Goal: Task Accomplishment & Management: Use online tool/utility

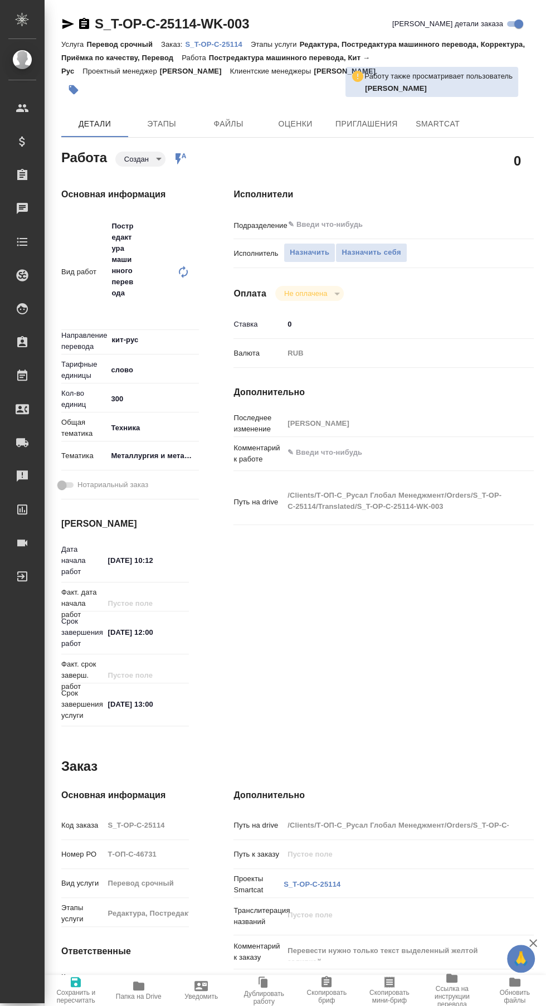
type textarea "x"
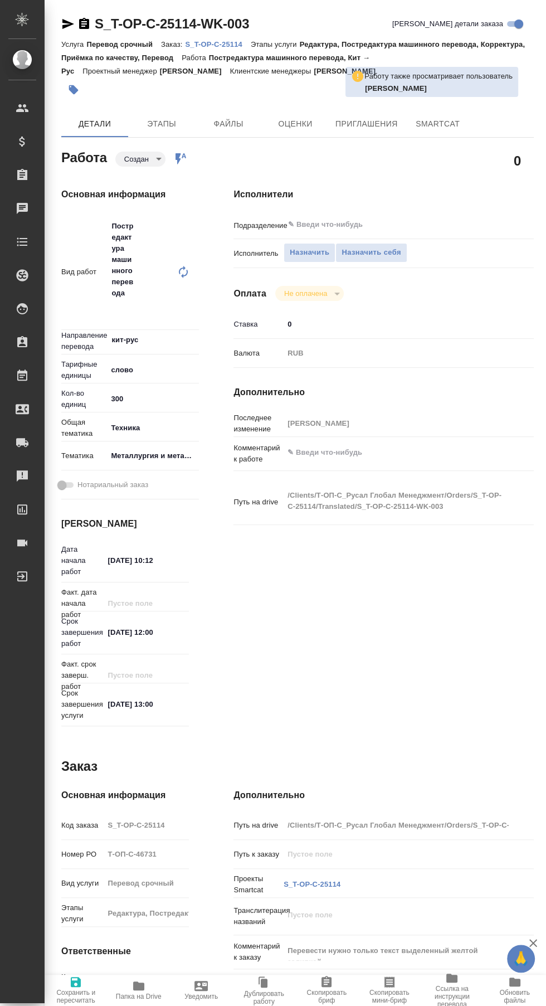
scroll to position [6, 0]
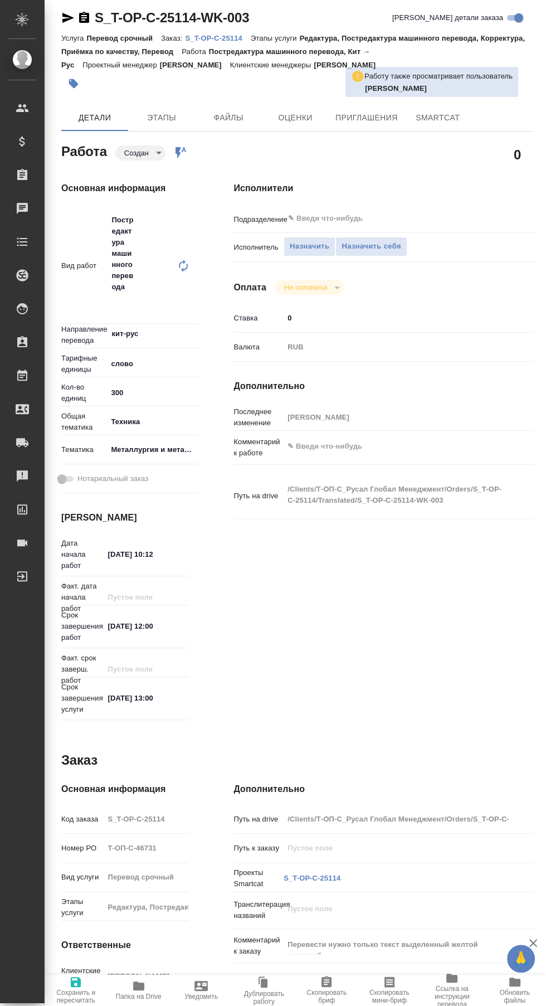
type textarea "x"
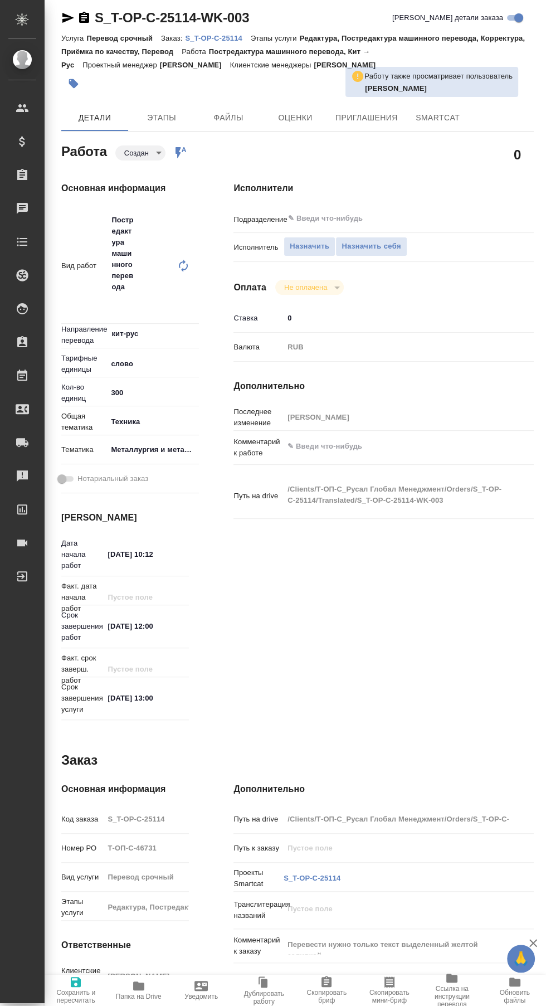
type textarea "x"
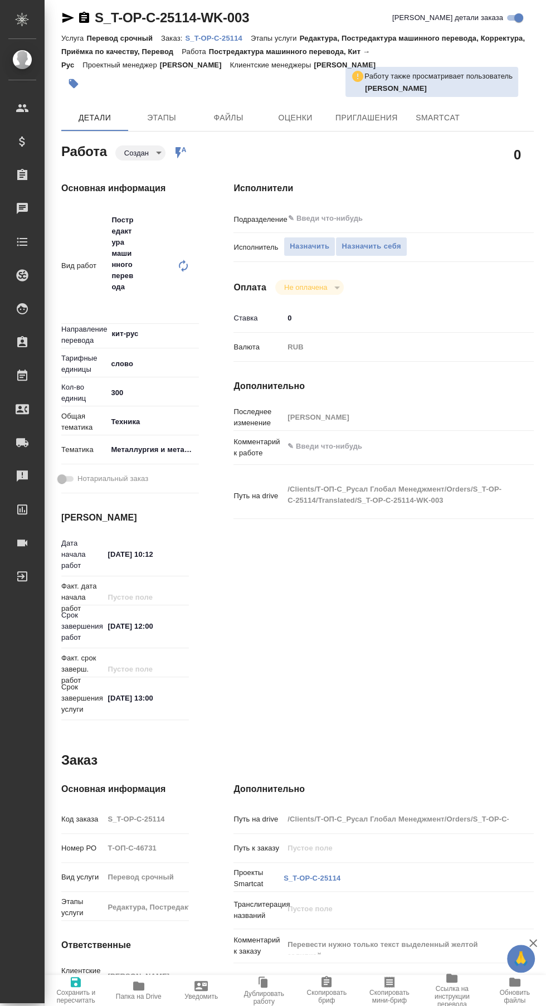
click at [139, 994] on span "Папка на Drive" at bounding box center [139, 997] width 46 height 8
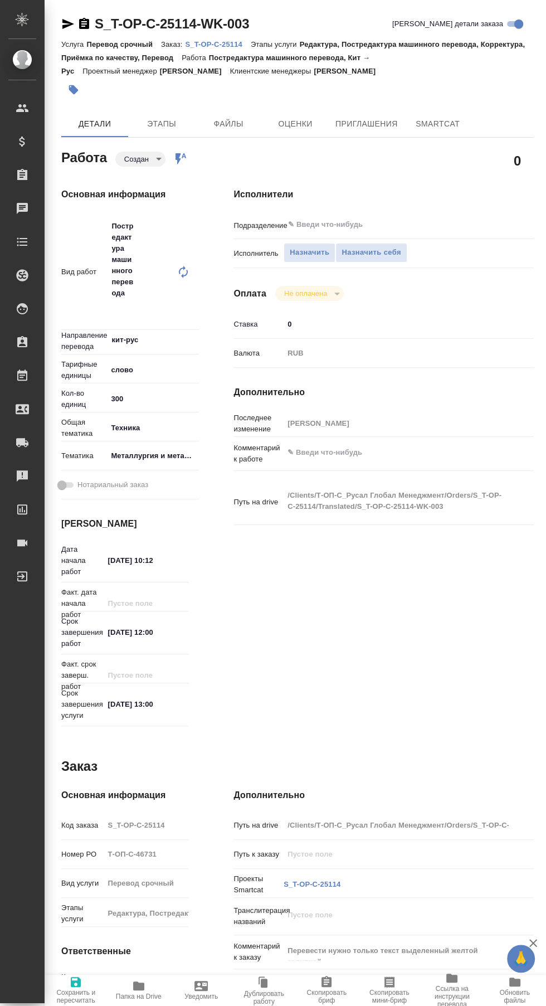
type textarea "x"
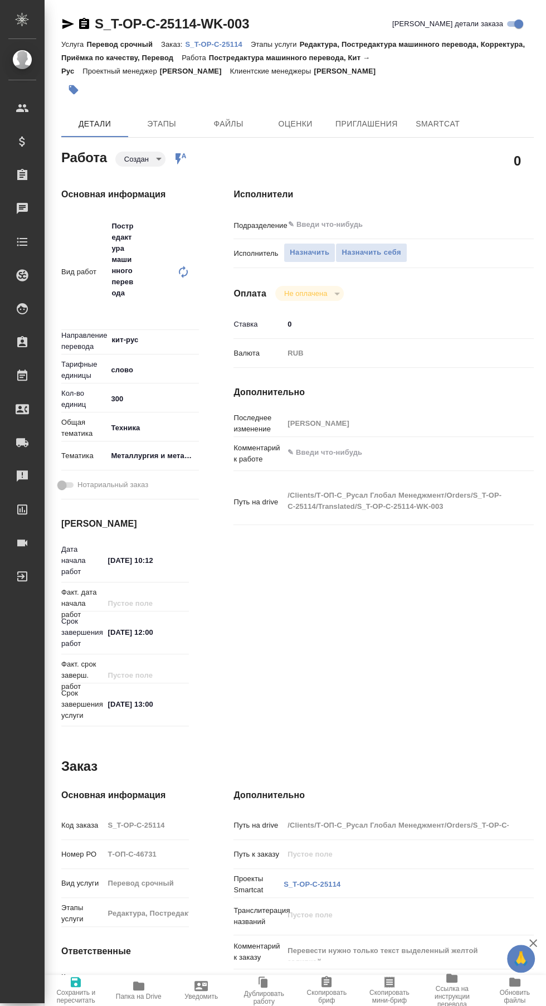
type textarea "x"
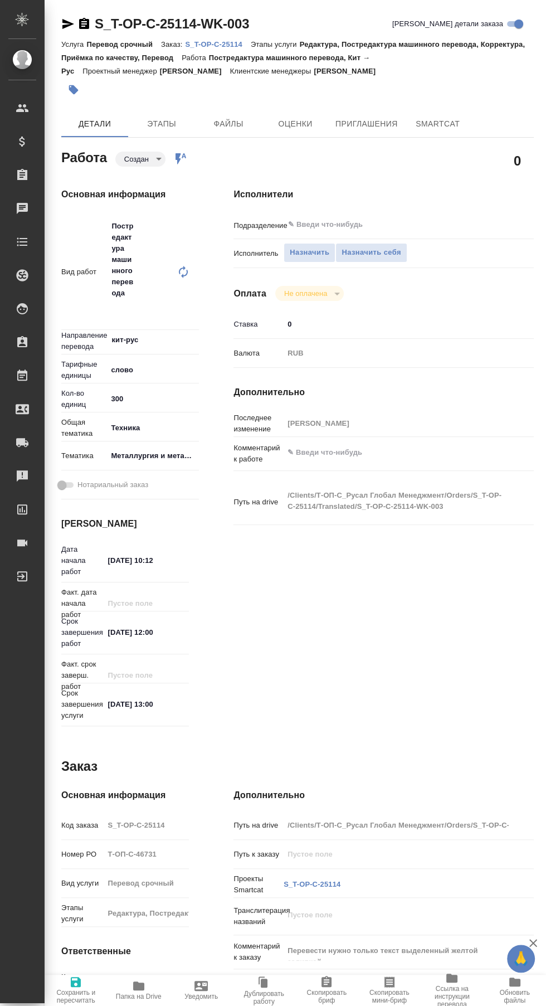
click at [136, 996] on span "Папка на Drive" at bounding box center [139, 997] width 46 height 8
type textarea "x"
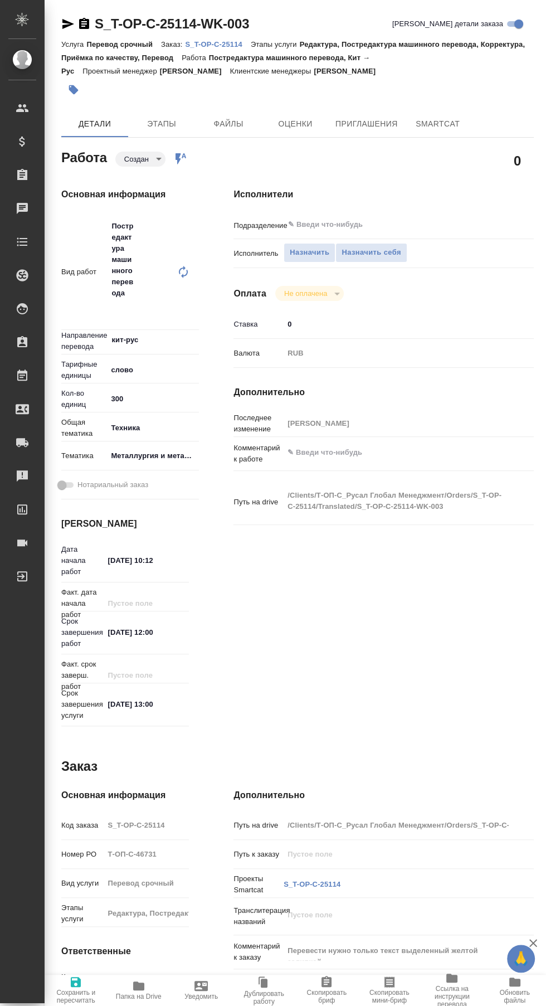
type textarea "x"
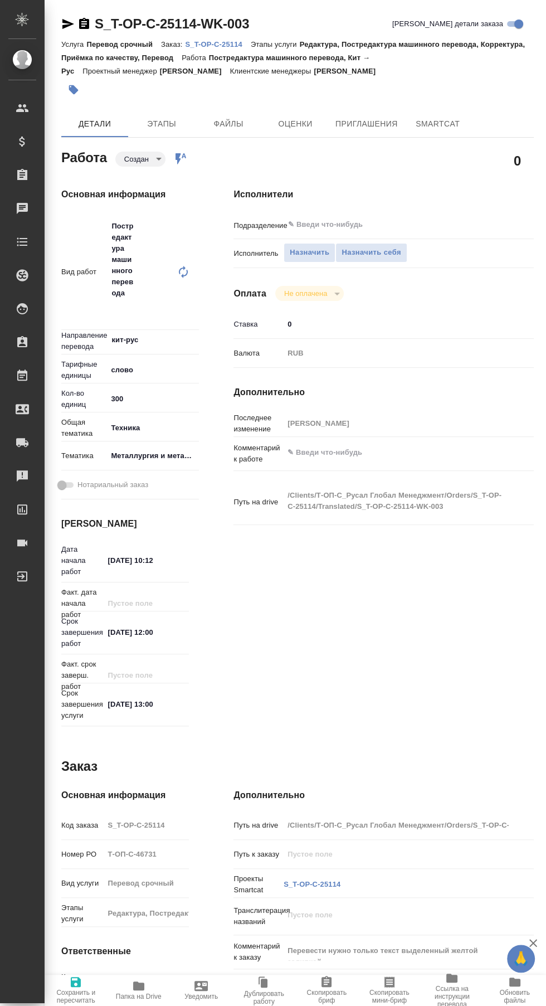
type textarea "x"
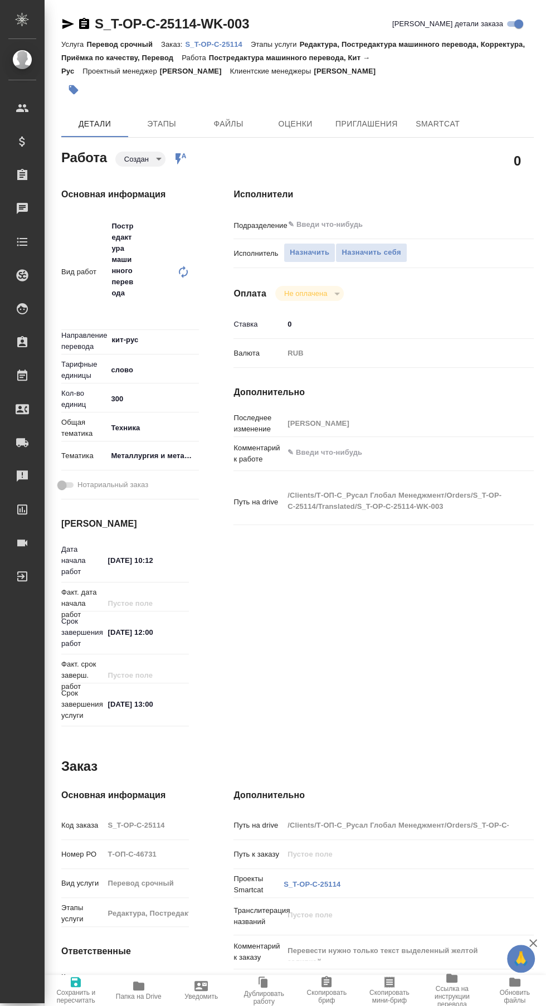
type textarea "x"
click at [67, 20] on icon "button" at bounding box center [67, 23] width 13 height 13
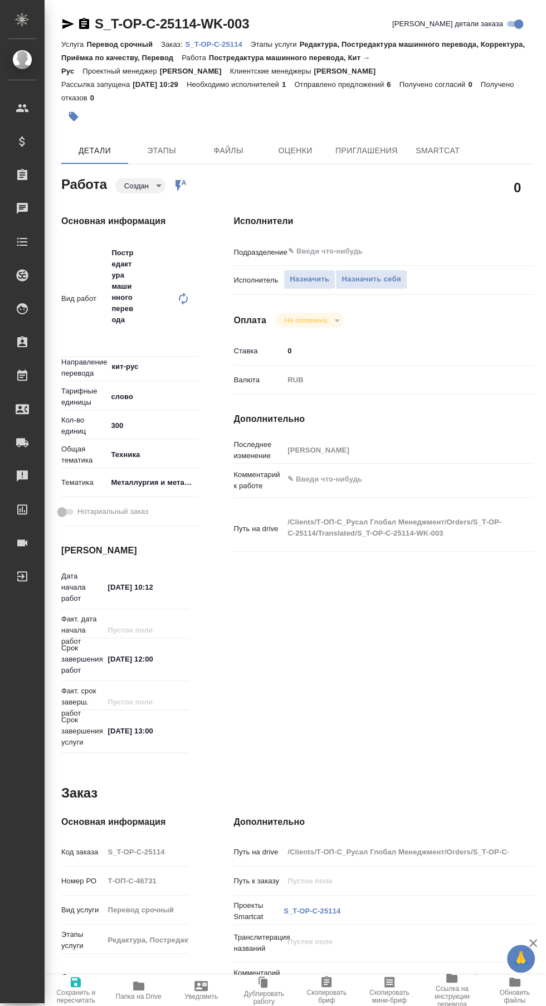
click at [224, 45] on p "S_T-OP-C-25114" at bounding box center [217, 44] width 65 height 8
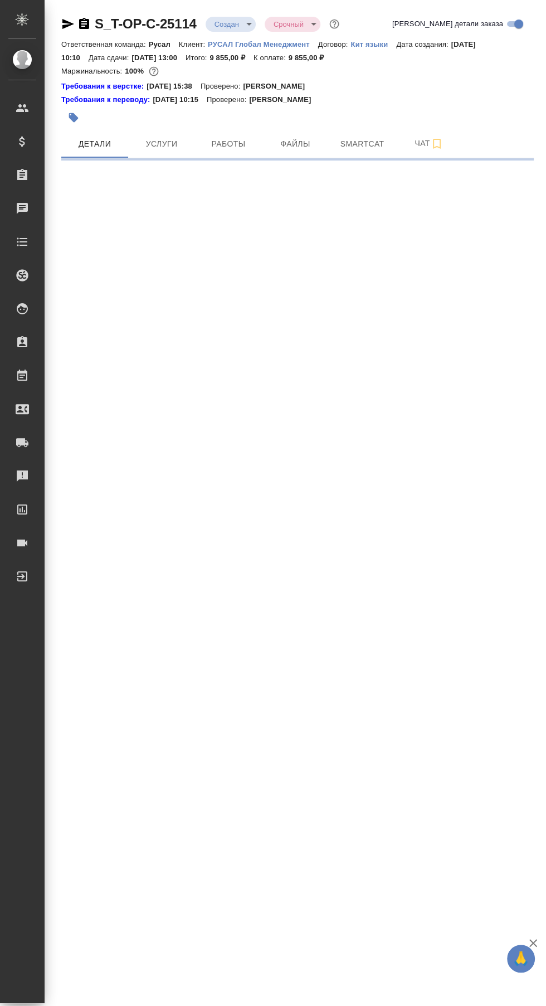
select select "RU"
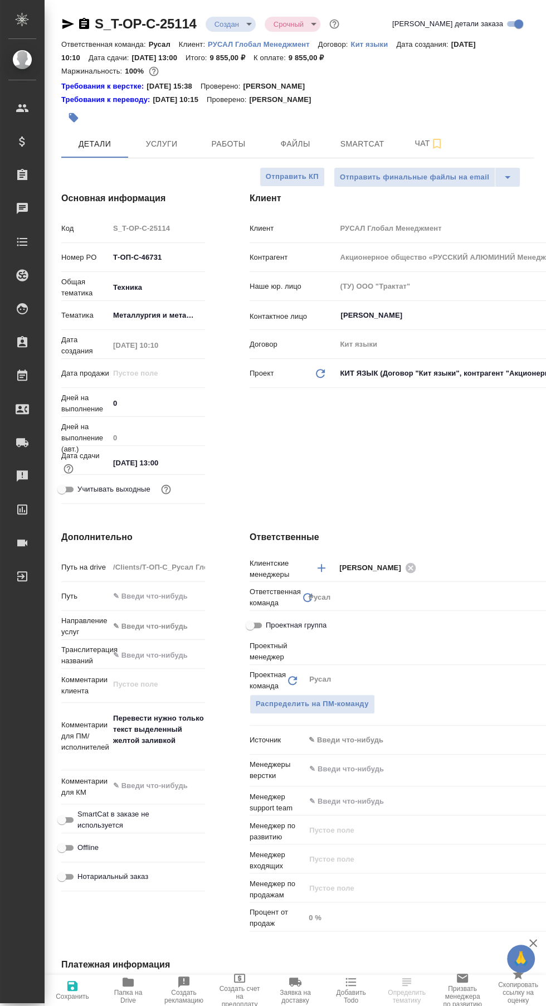
type textarea "x"
type input "[PERSON_NAME]"
click at [414, 140] on span "Чат" at bounding box center [429, 144] width 54 height 14
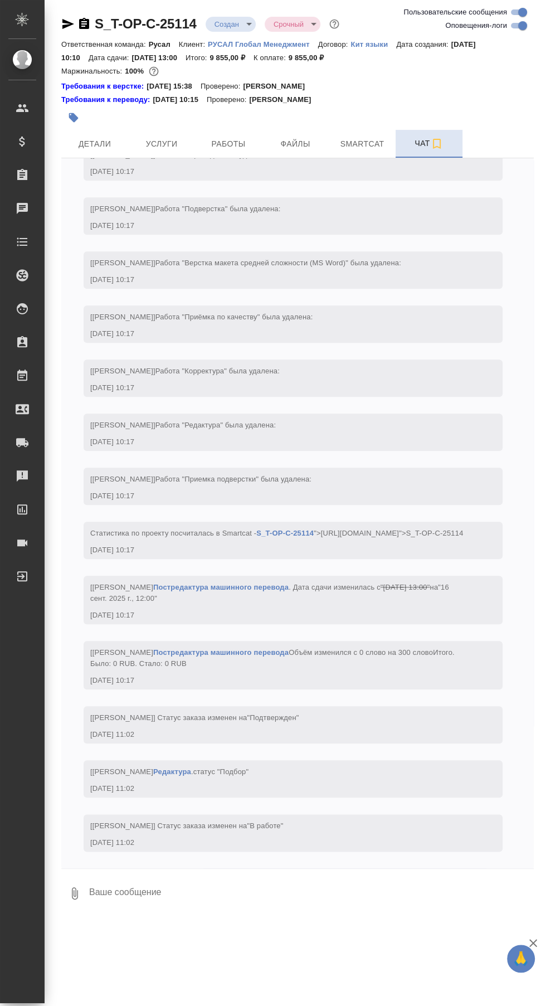
scroll to position [606, 0]
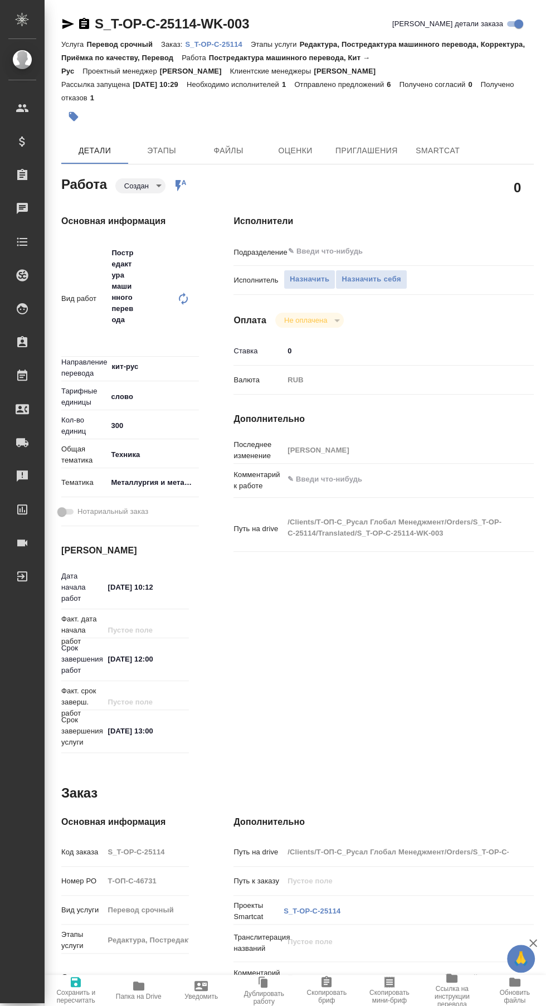
type textarea "x"
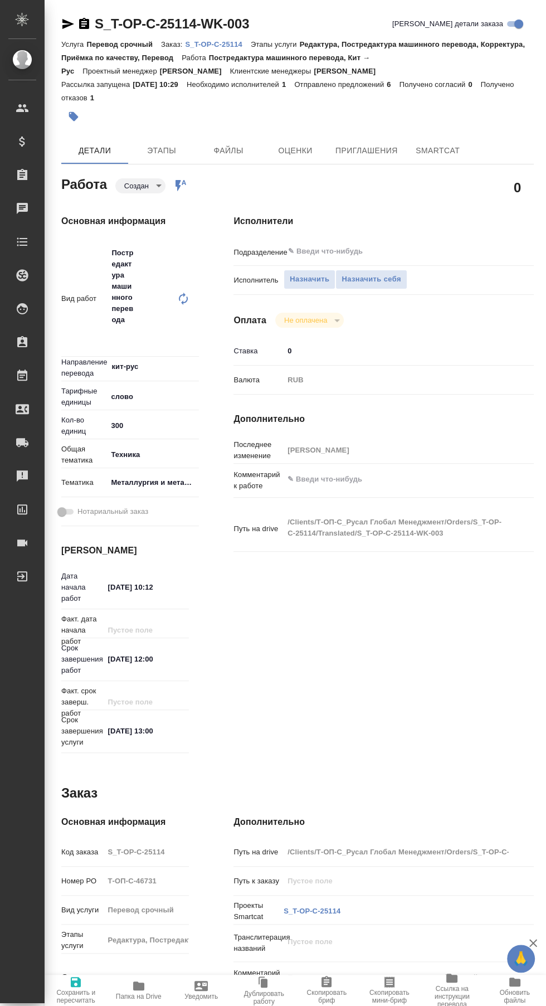
type textarea "x"
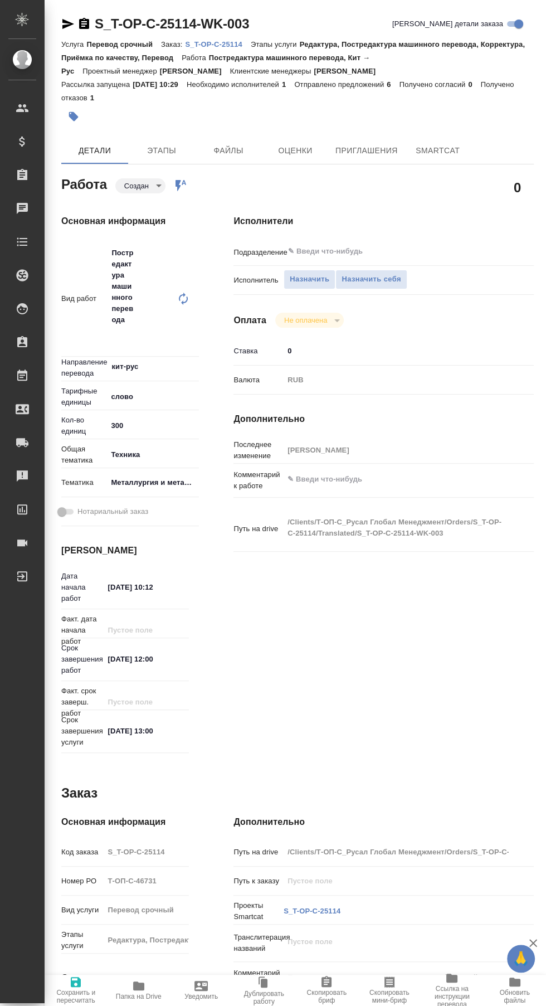
type textarea "x"
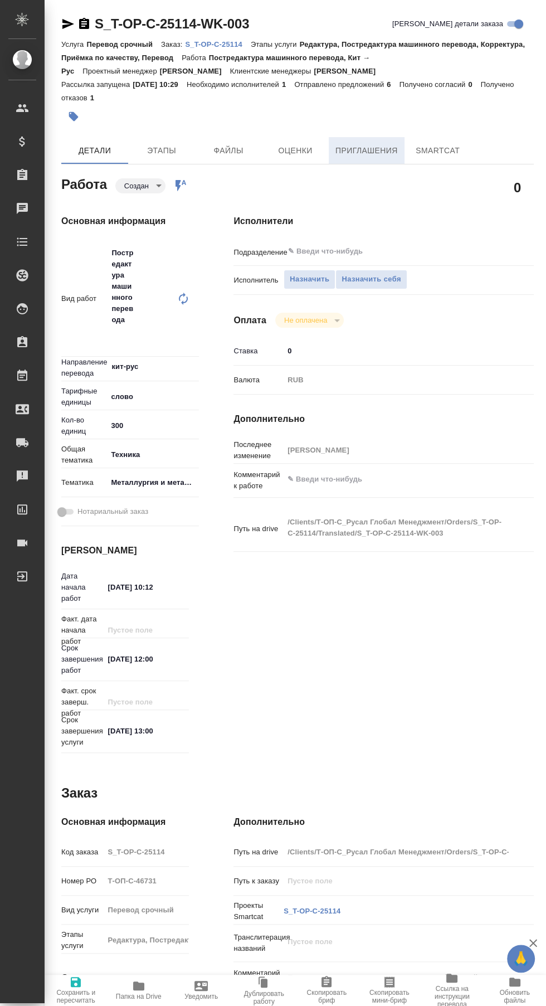
click at [374, 146] on span "Приглашения" at bounding box center [367, 151] width 62 height 14
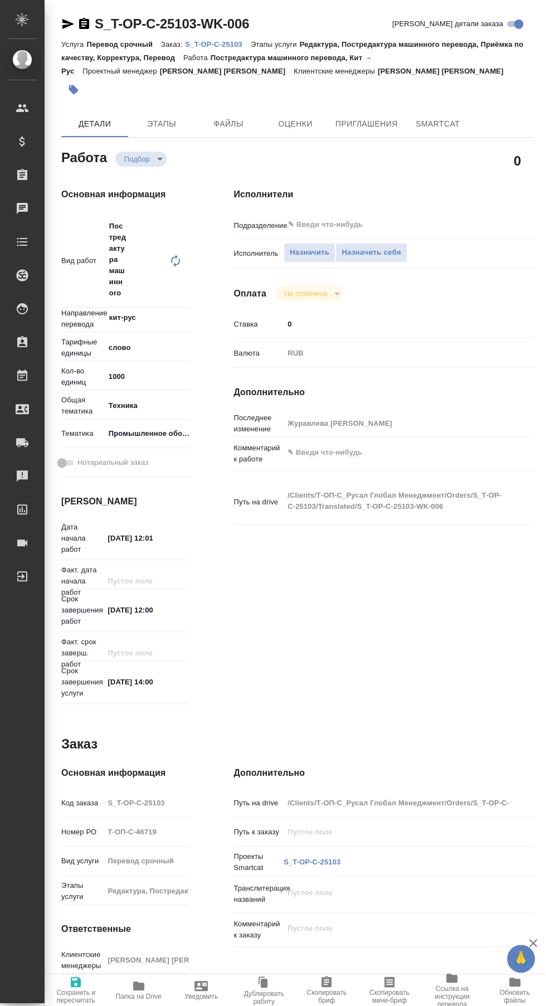
type textarea "x"
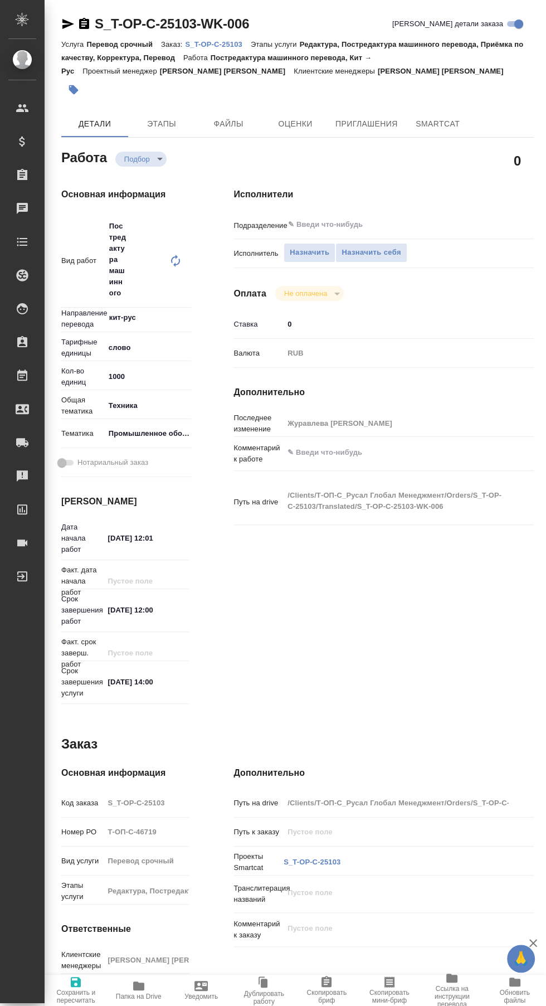
type textarea "x"
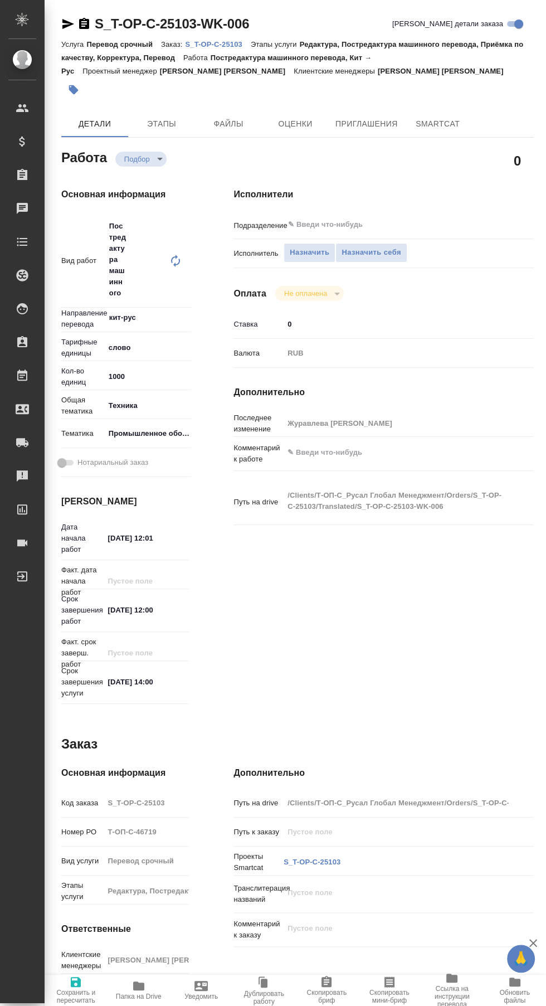
type textarea "x"
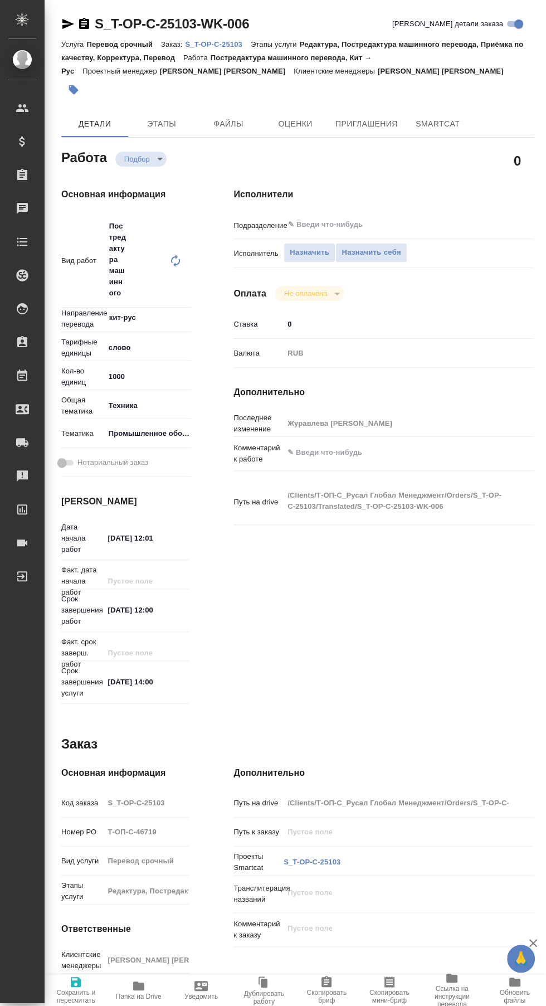
type textarea "x"
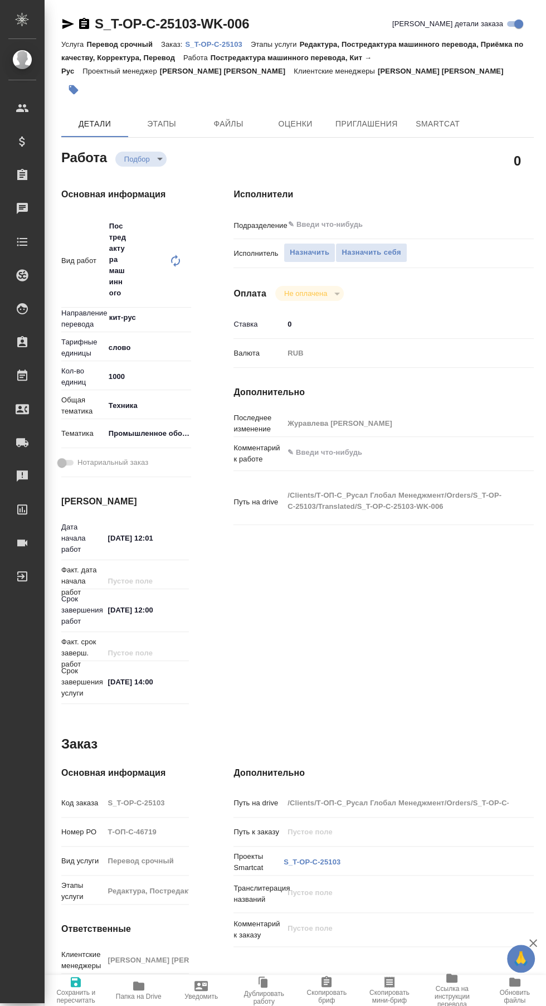
click at [139, 995] on span "Папка на Drive" at bounding box center [139, 997] width 46 height 8
click at [172, 125] on span "Этапы" at bounding box center [162, 124] width 54 height 14
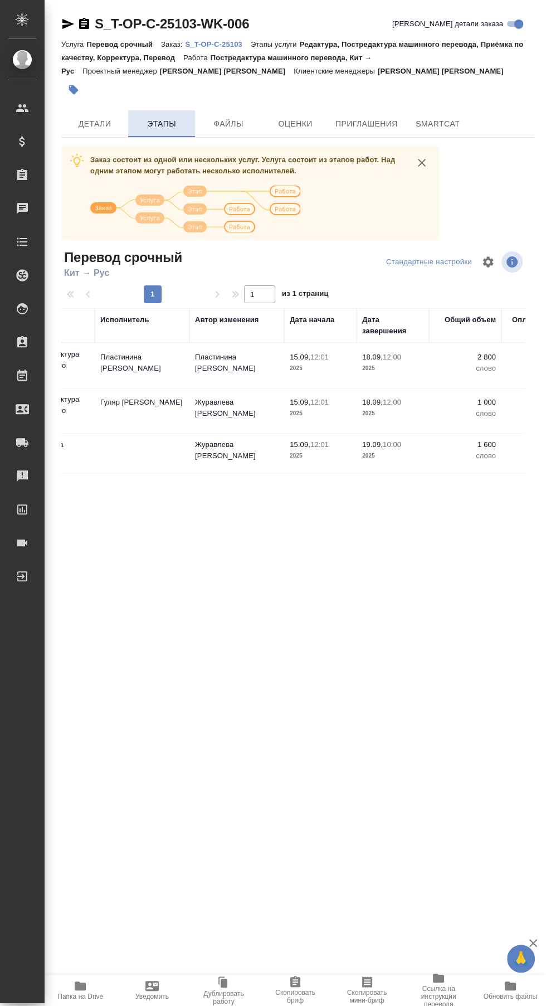
scroll to position [0, 350]
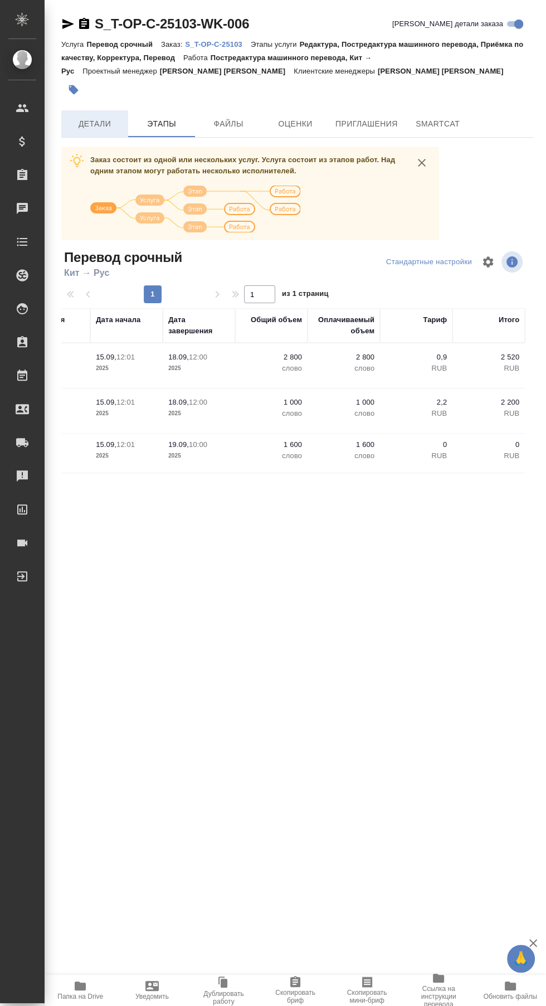
click at [103, 121] on span "Детали" at bounding box center [95, 124] width 54 height 14
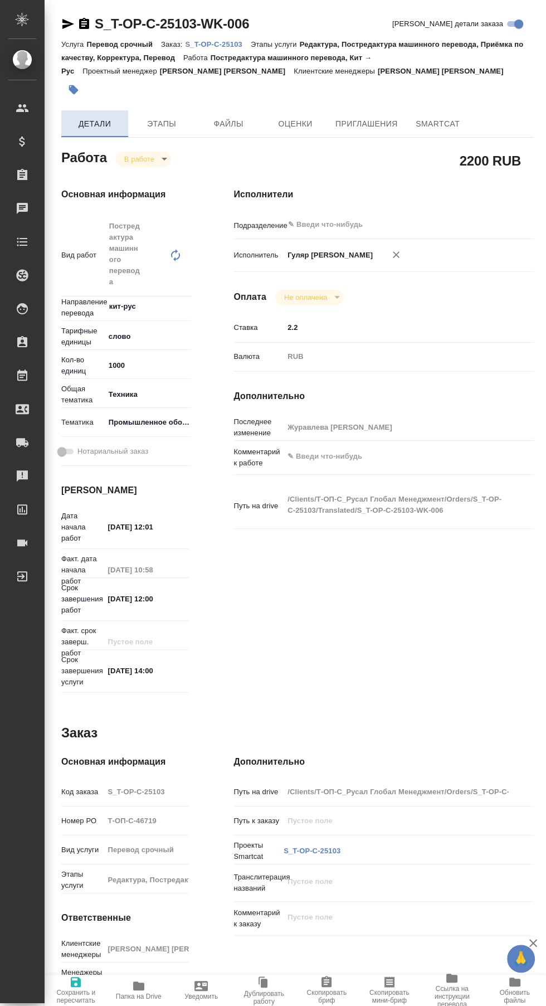
type textarea "x"
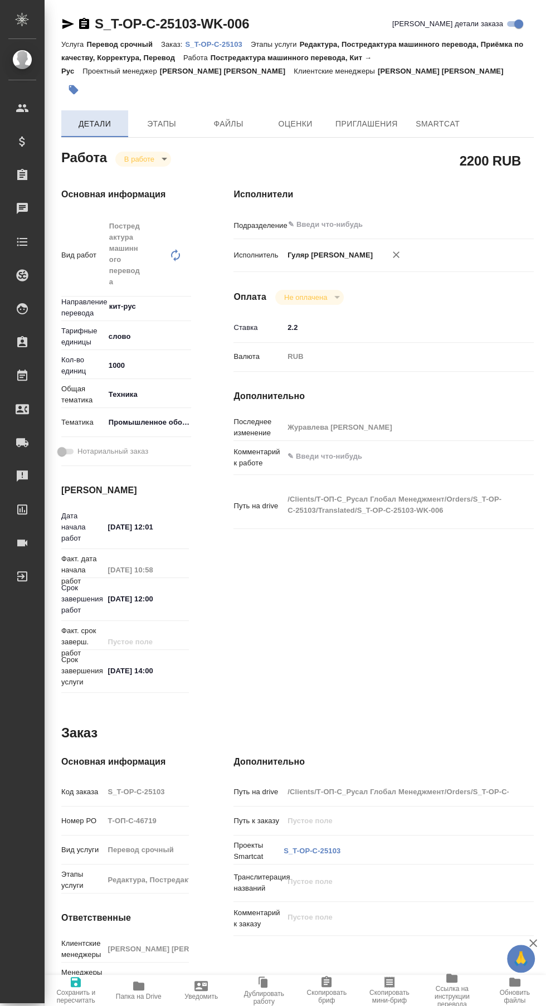
type textarea "x"
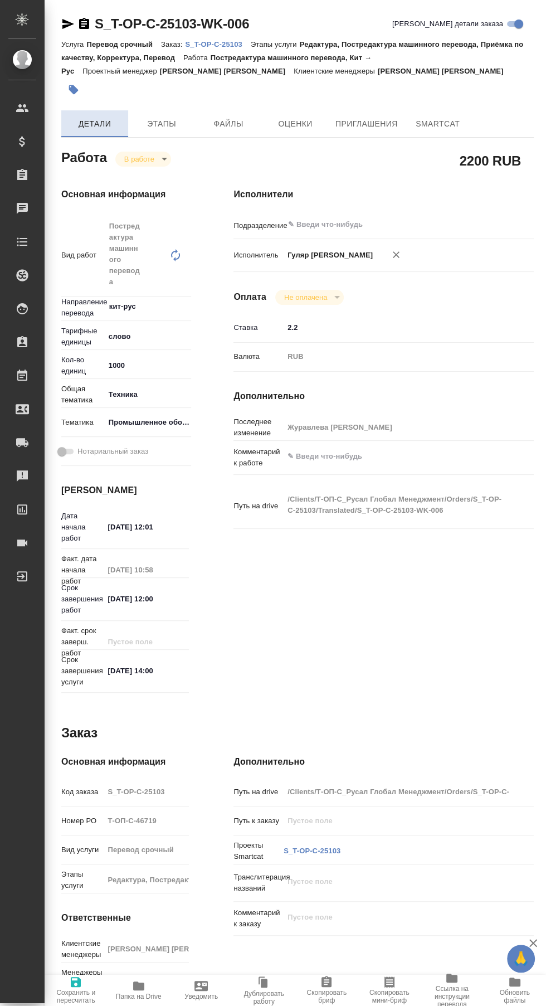
type textarea "x"
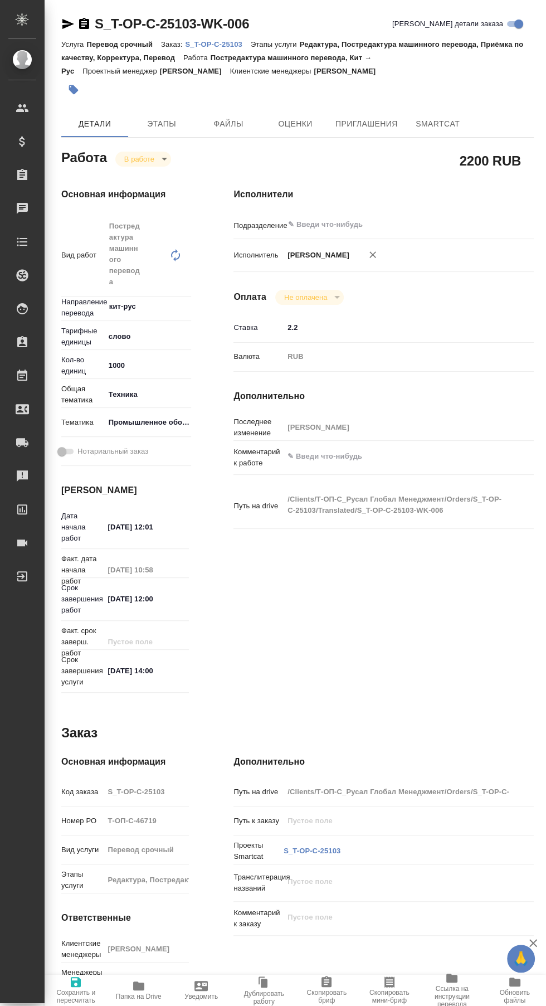
type textarea "x"
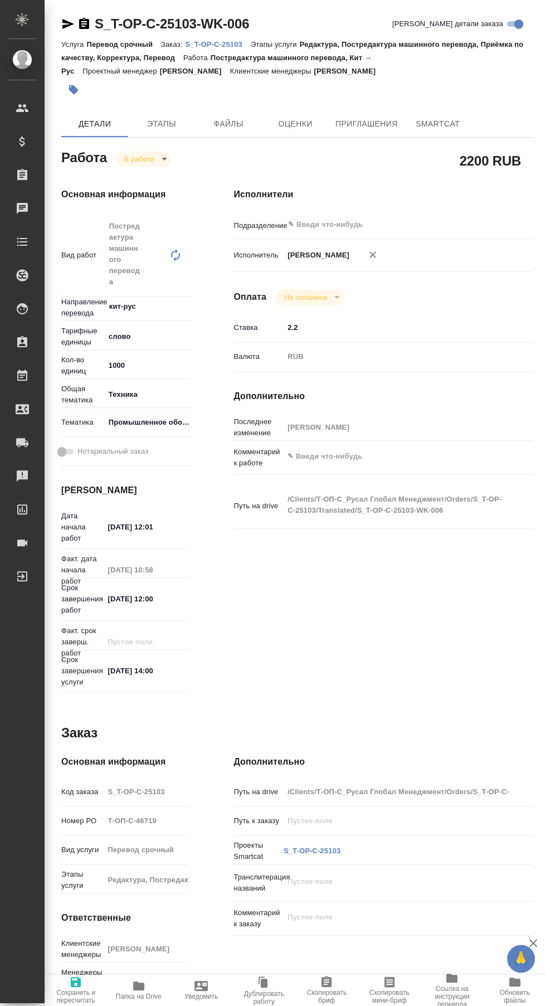
type textarea "x"
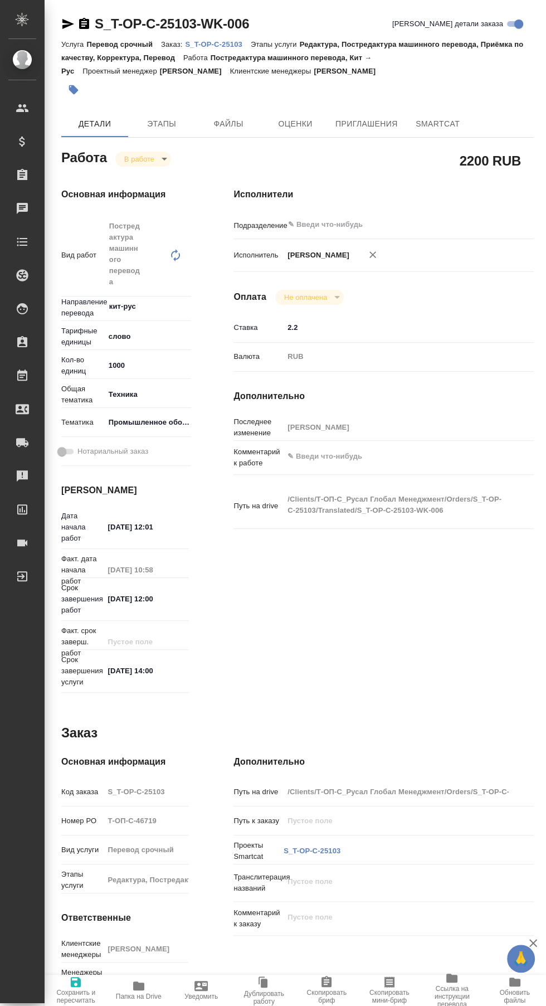
type textarea "x"
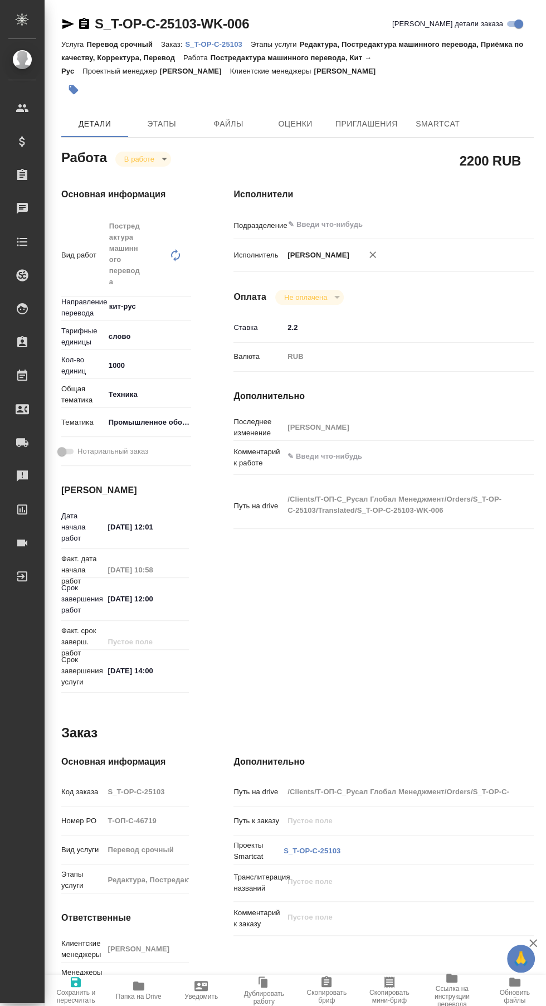
type textarea "x"
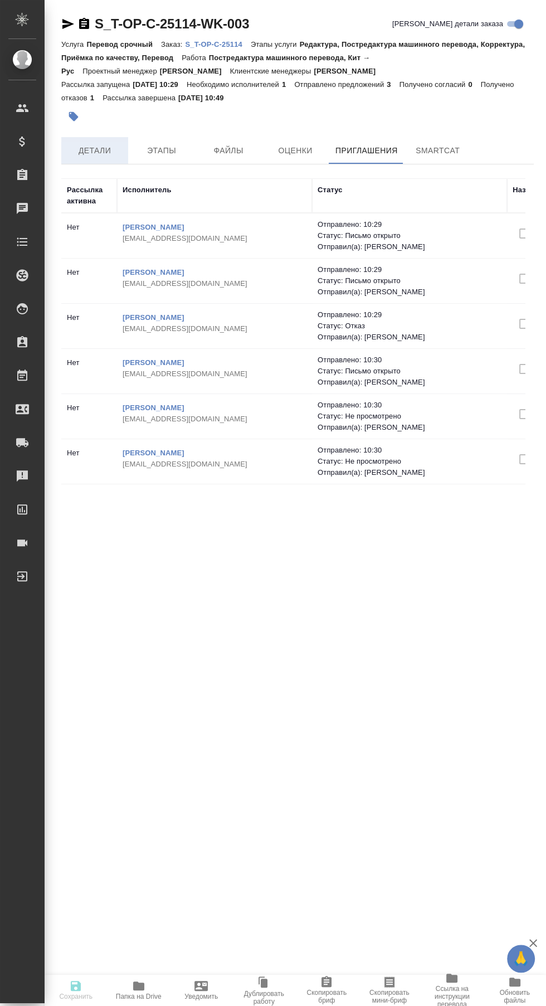
click at [96, 150] on span "Детали" at bounding box center [95, 151] width 54 height 14
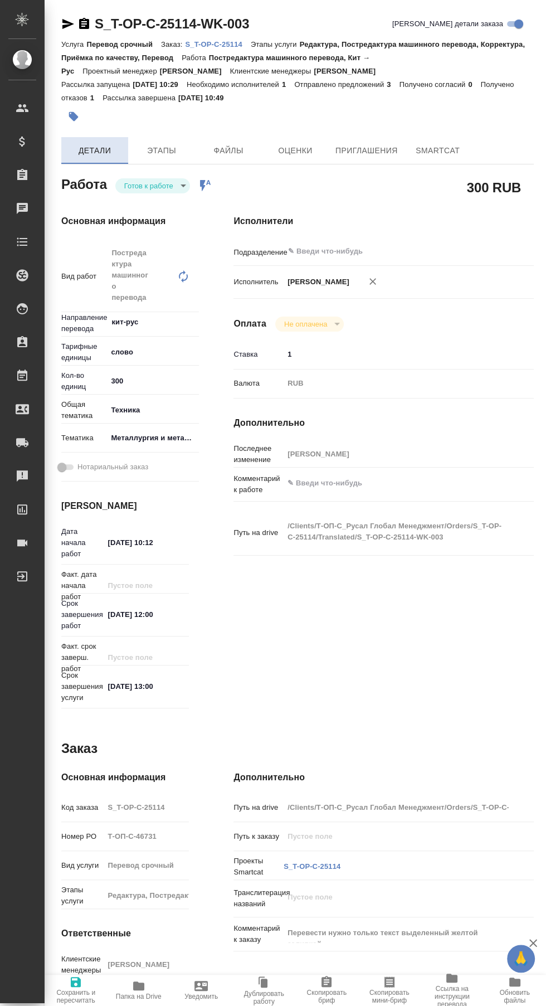
type textarea "x"
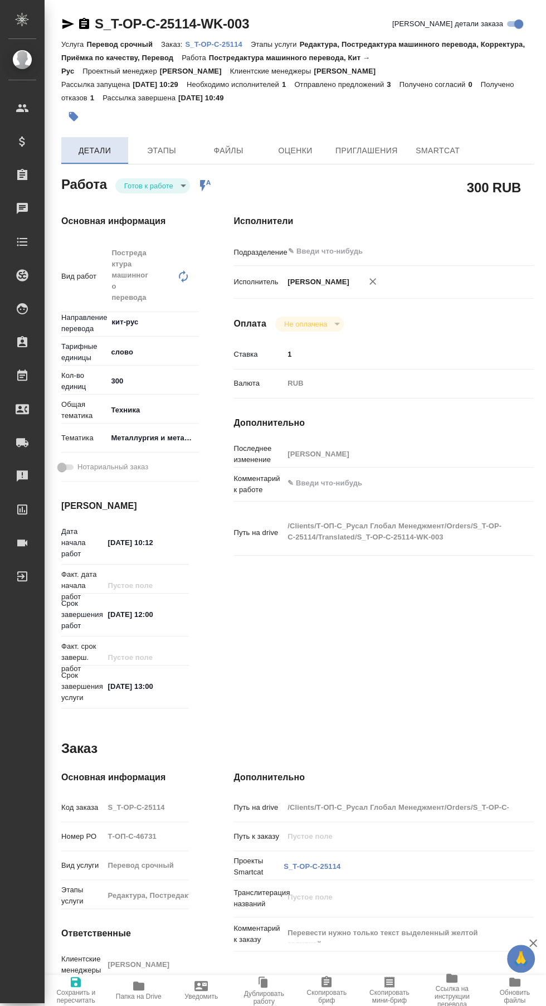
type textarea "x"
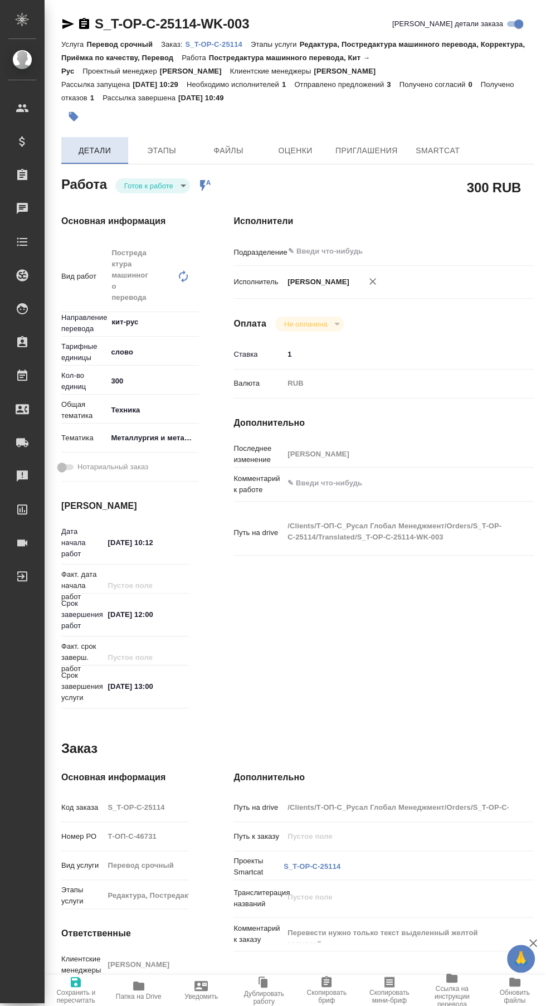
type textarea "x"
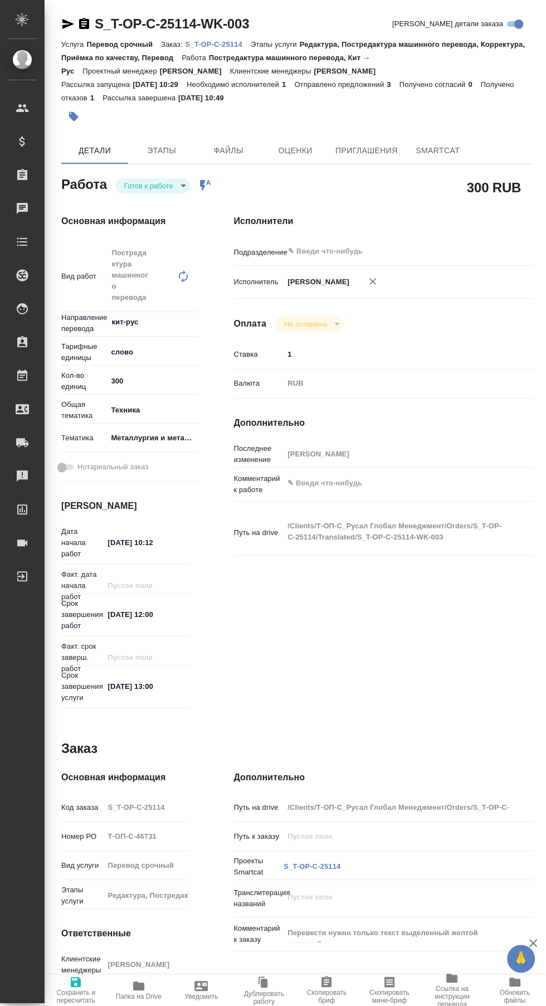
type textarea "x"
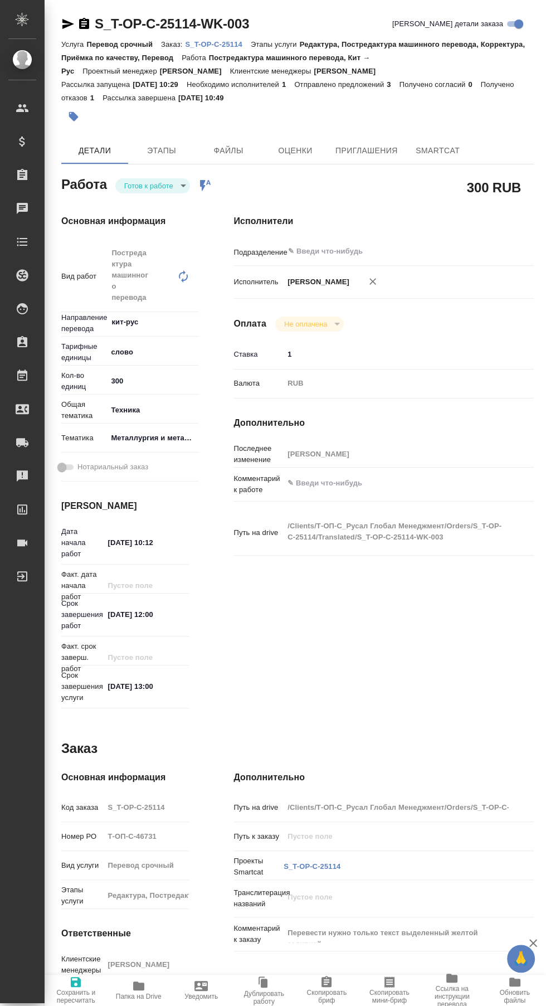
type textarea "x"
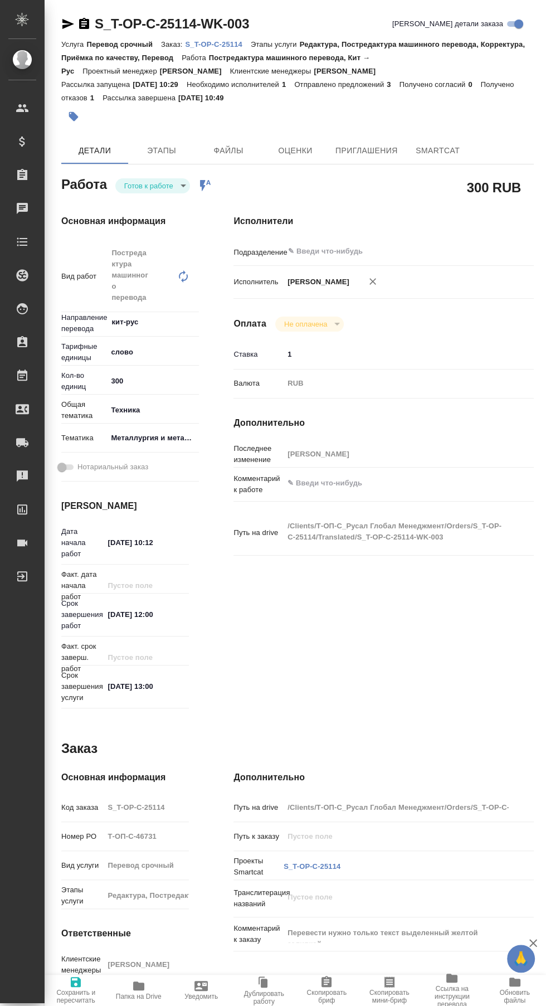
type textarea "x"
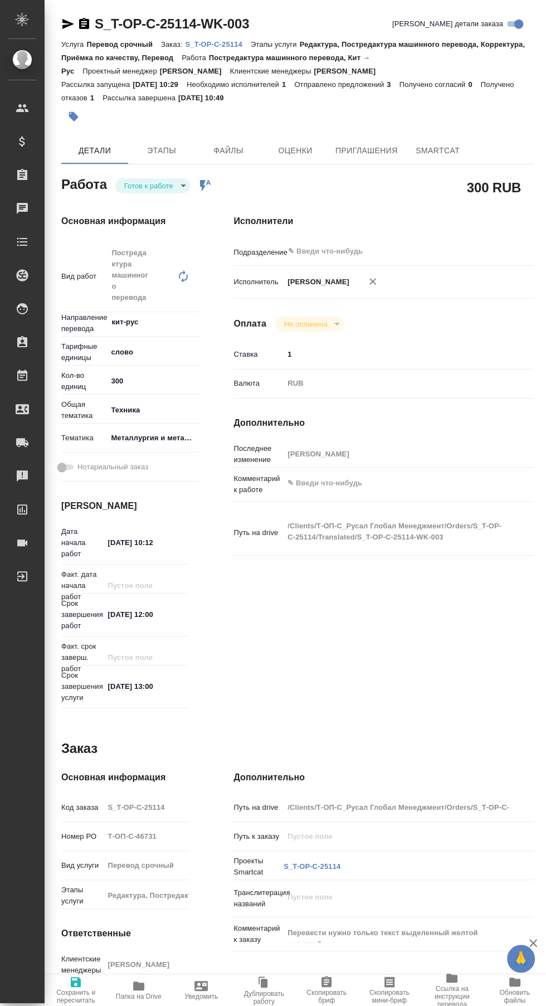
type textarea "x"
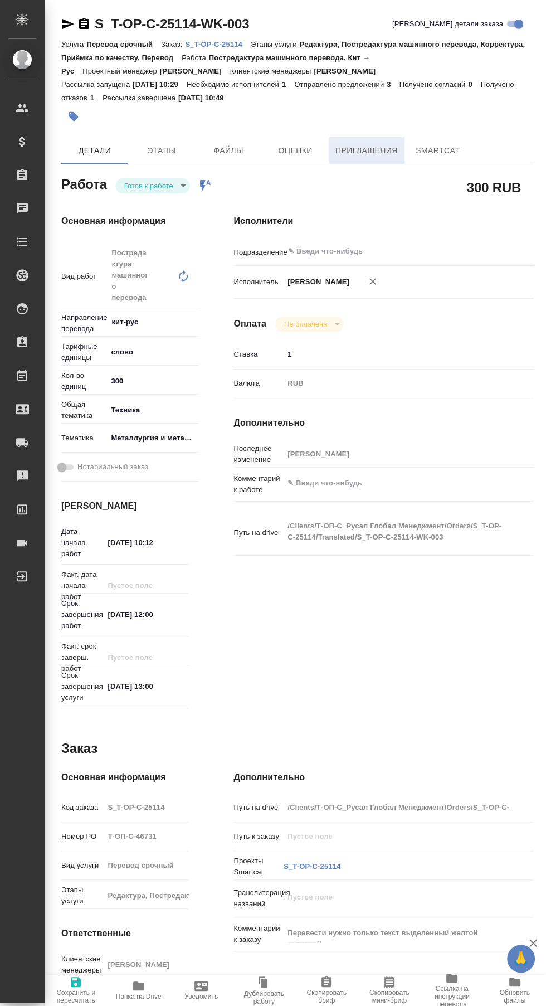
click at [369, 150] on span "Приглашения" at bounding box center [367, 151] width 62 height 14
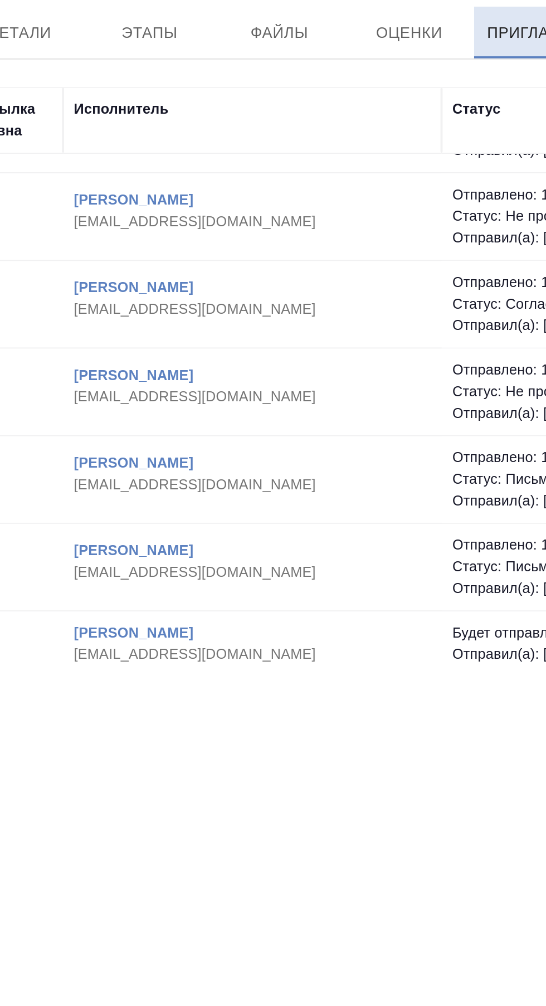
scroll to position [1, 0]
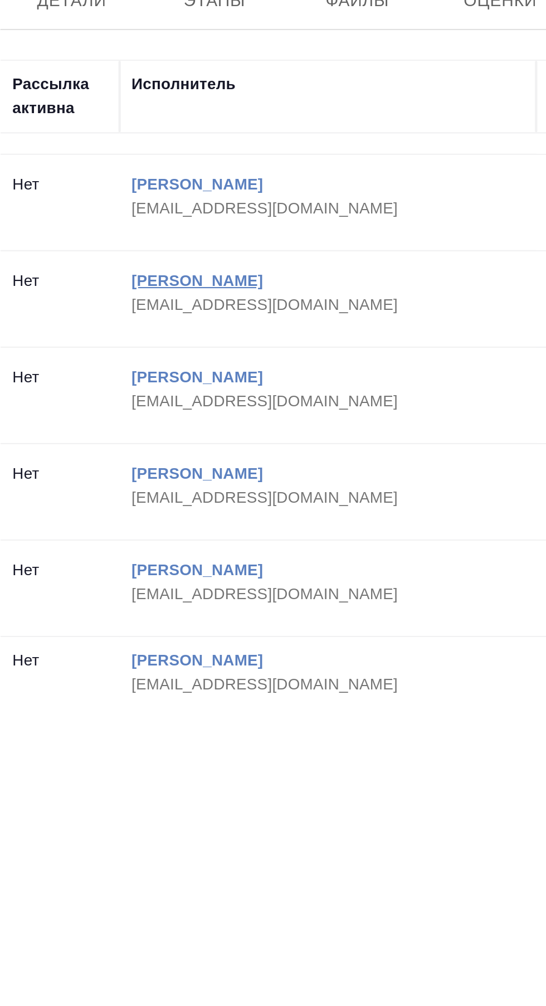
click at [155, 278] on link "[PERSON_NAME]" at bounding box center [154, 282] width 62 height 8
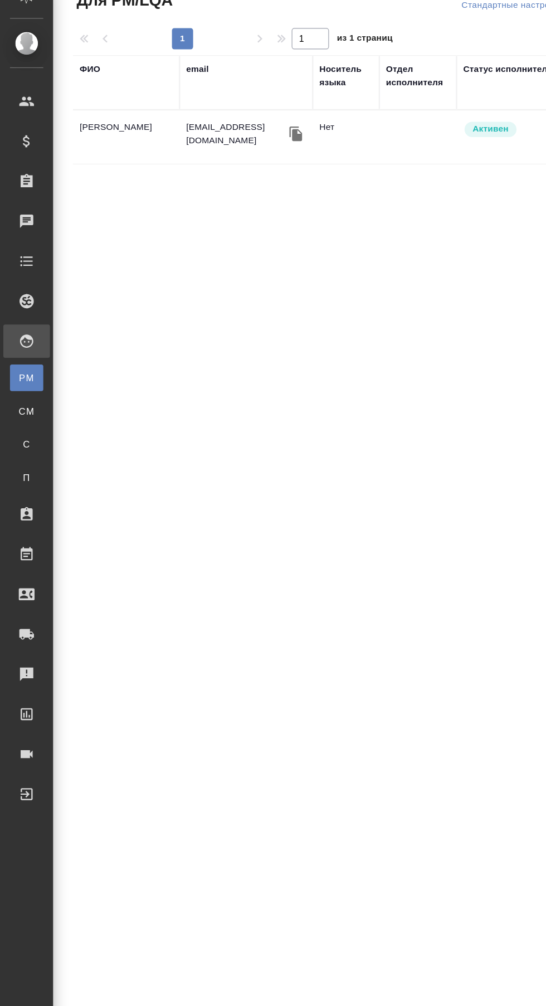
click at [31, 310] on div at bounding box center [31, 308] width 31 height 13
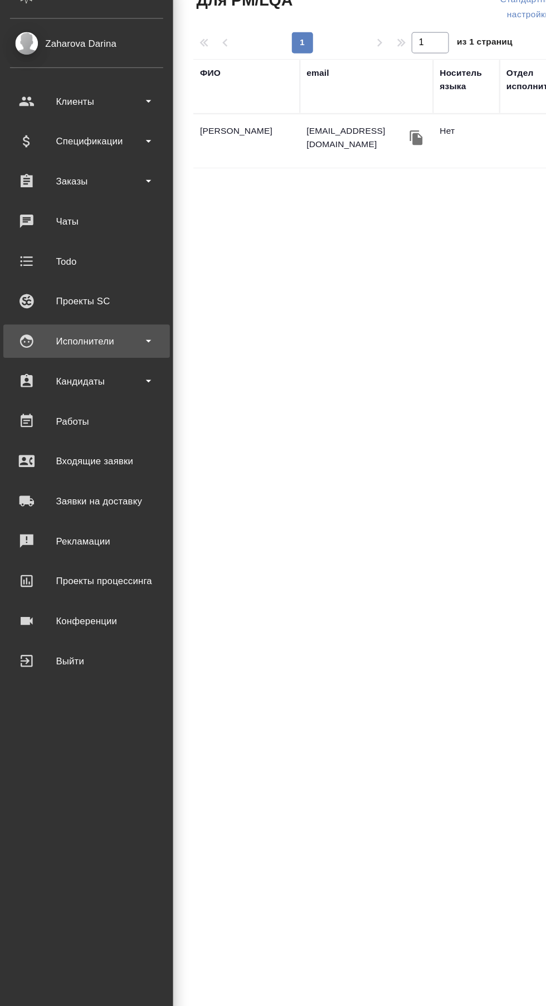
click at [124, 308] on b at bounding box center [124, 309] width 4 height 2
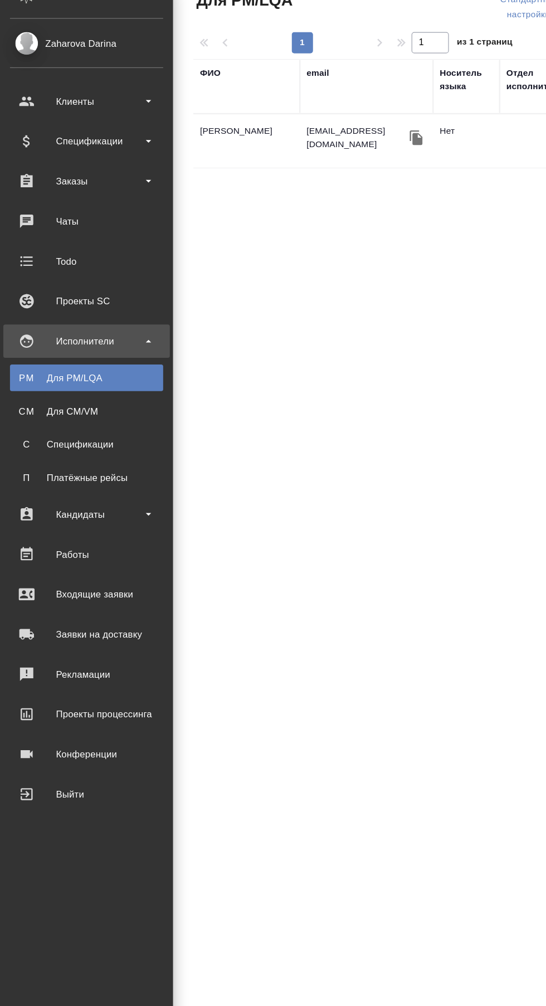
click at [96, 341] on div "Для PM/LQA" at bounding box center [72, 339] width 117 height 11
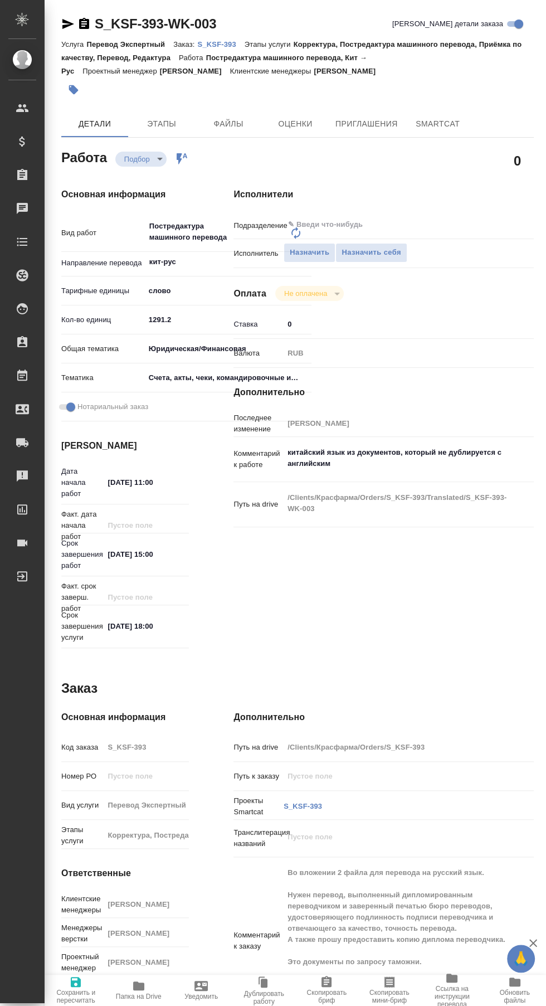
type textarea "x"
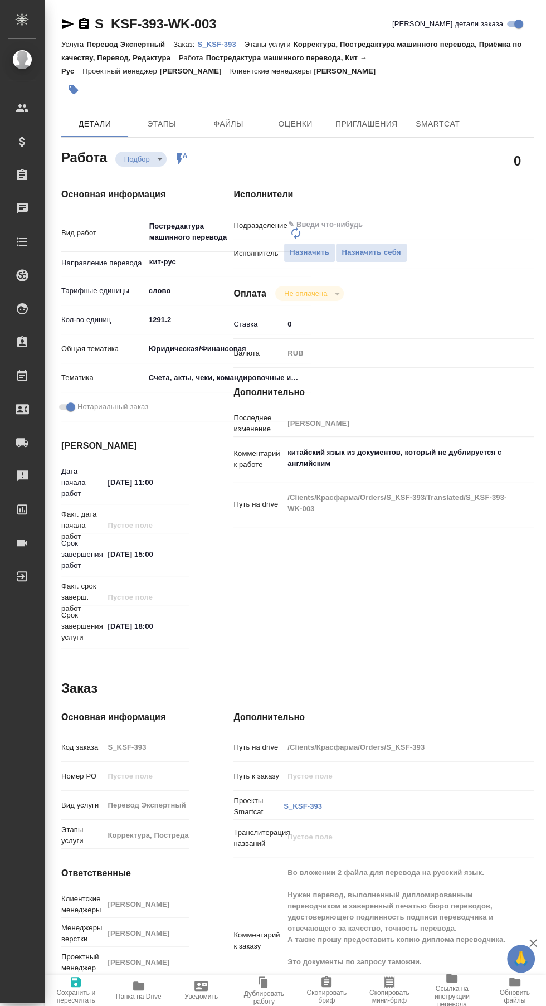
type textarea "x"
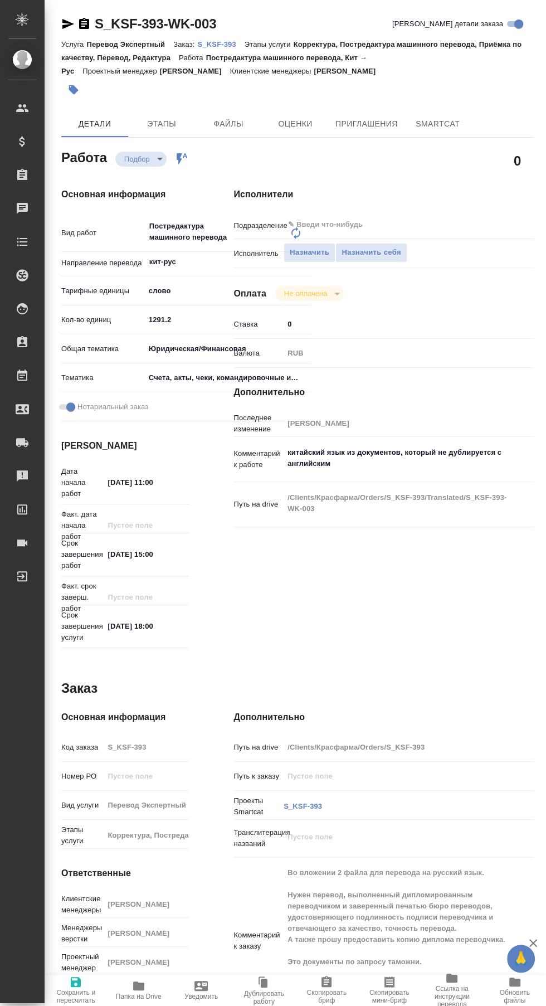
type textarea "x"
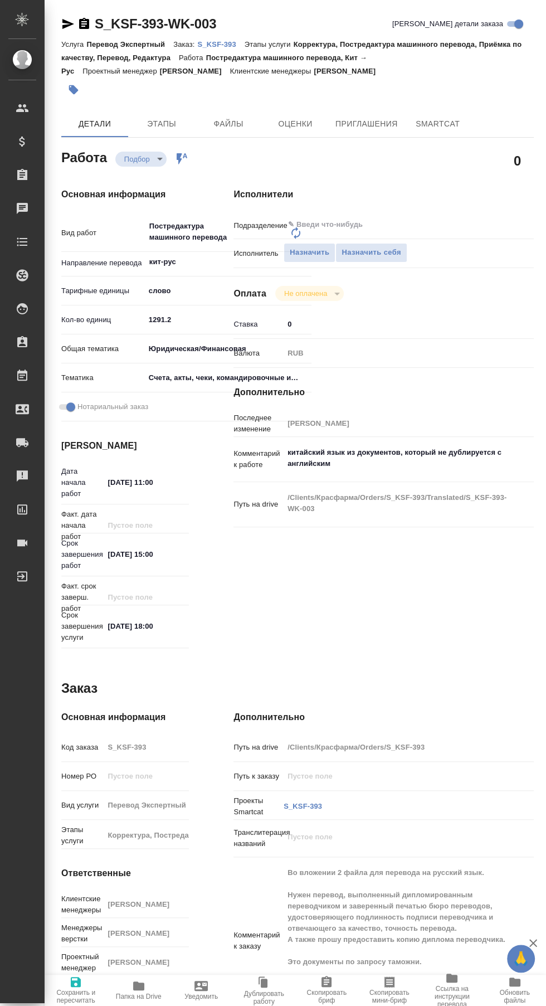
type textarea "x"
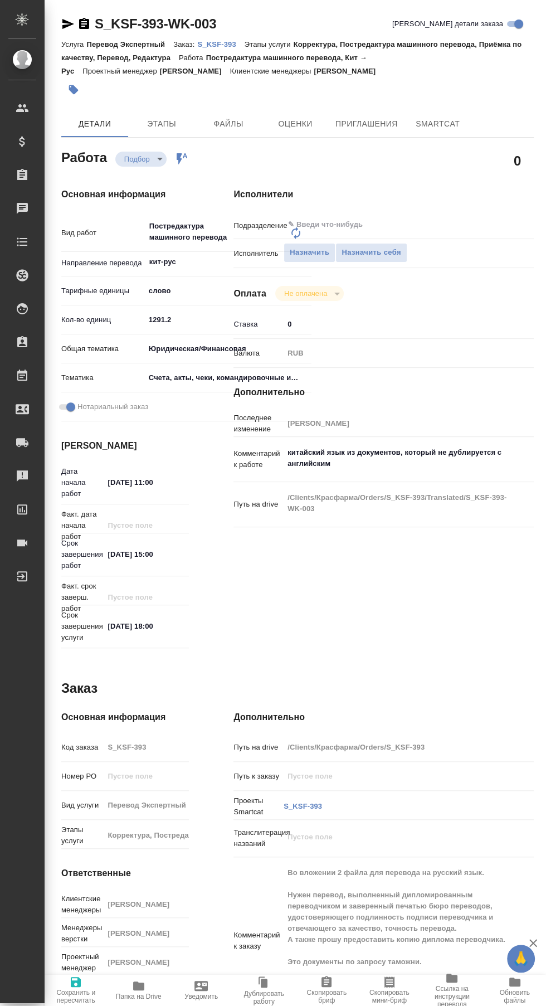
type textarea "x"
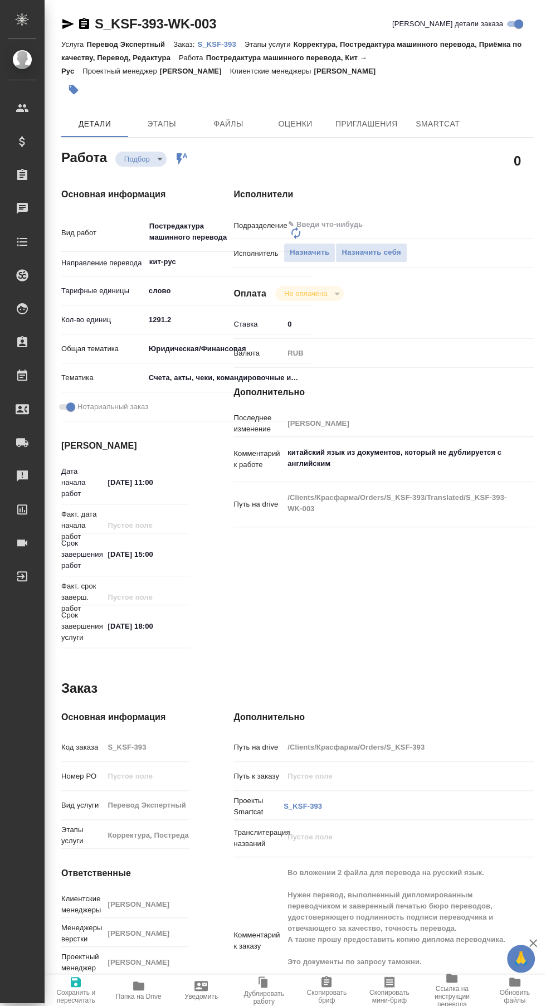
type textarea "x"
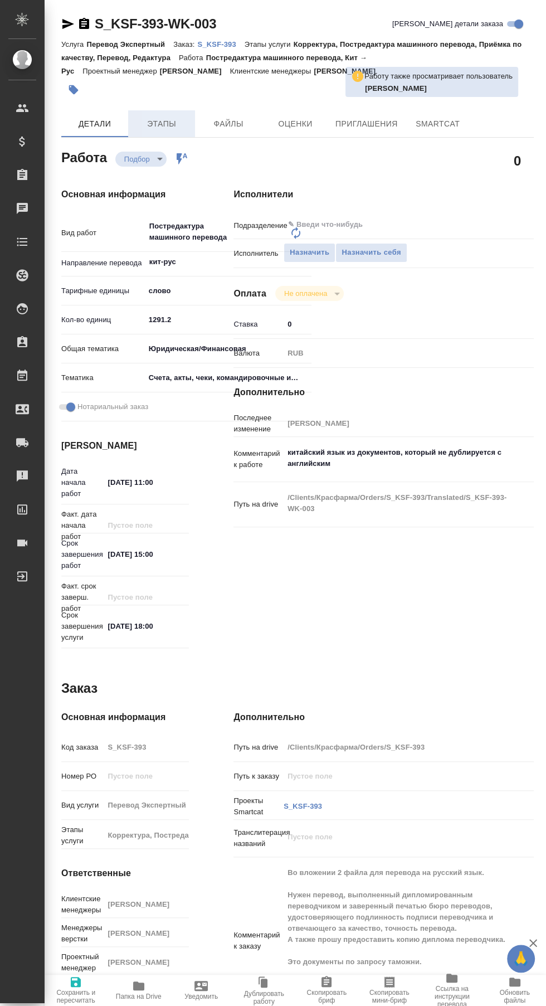
click at [169, 122] on span "Этапы" at bounding box center [162, 124] width 54 height 14
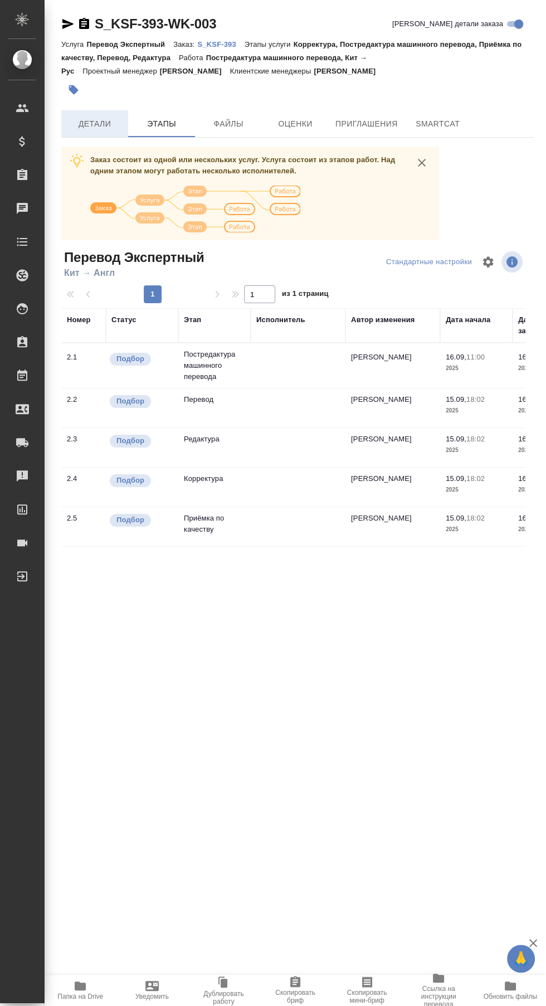
click at [94, 126] on span "Детали" at bounding box center [95, 124] width 54 height 14
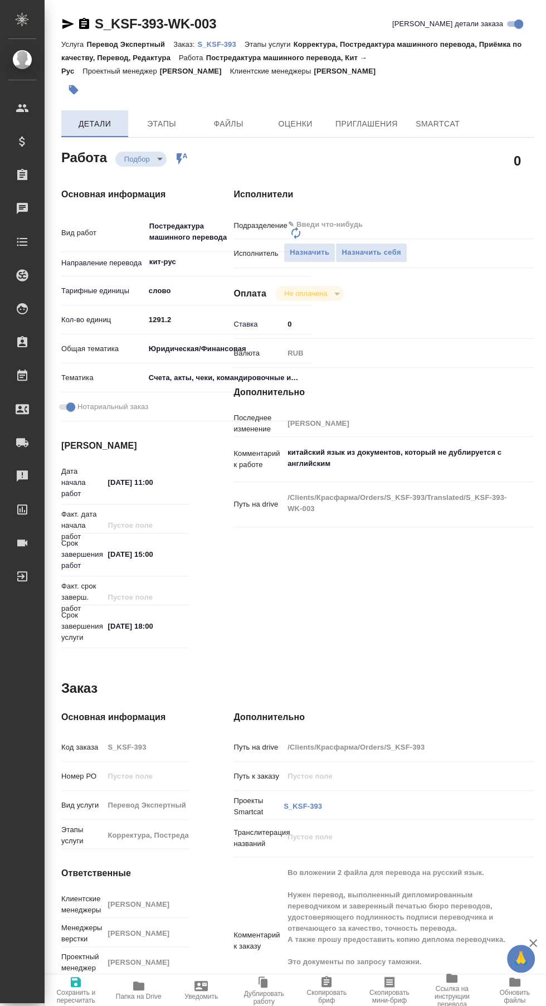
type textarea "x"
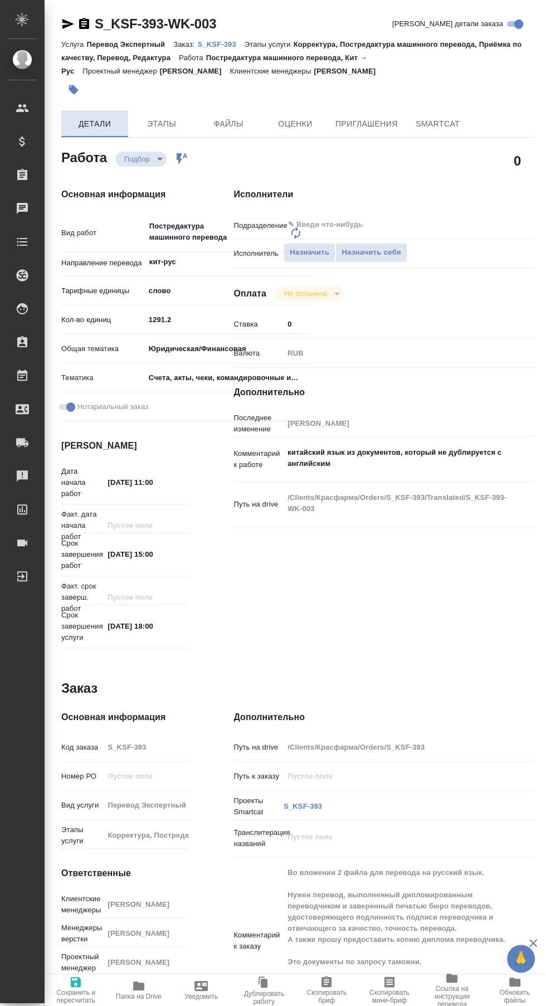
type textarea "x"
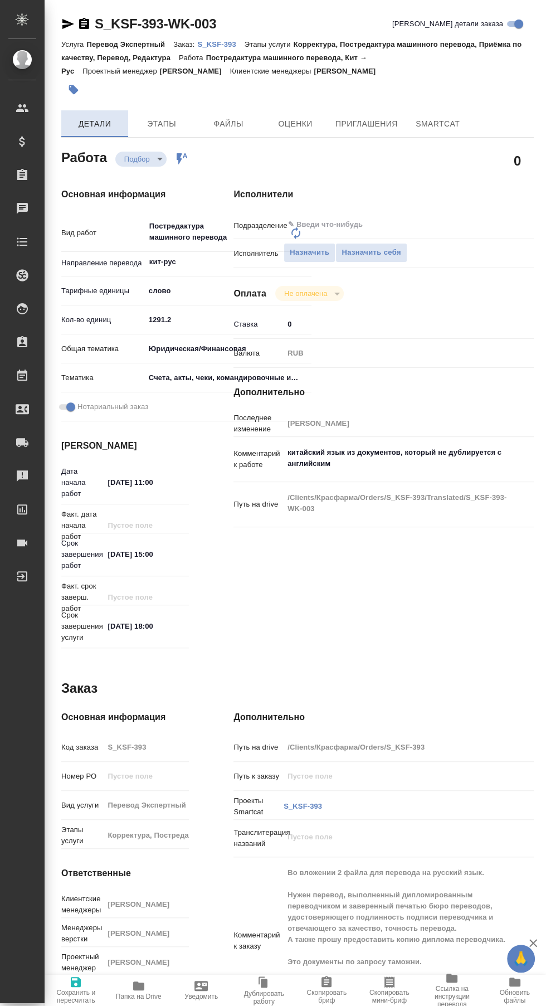
type textarea "x"
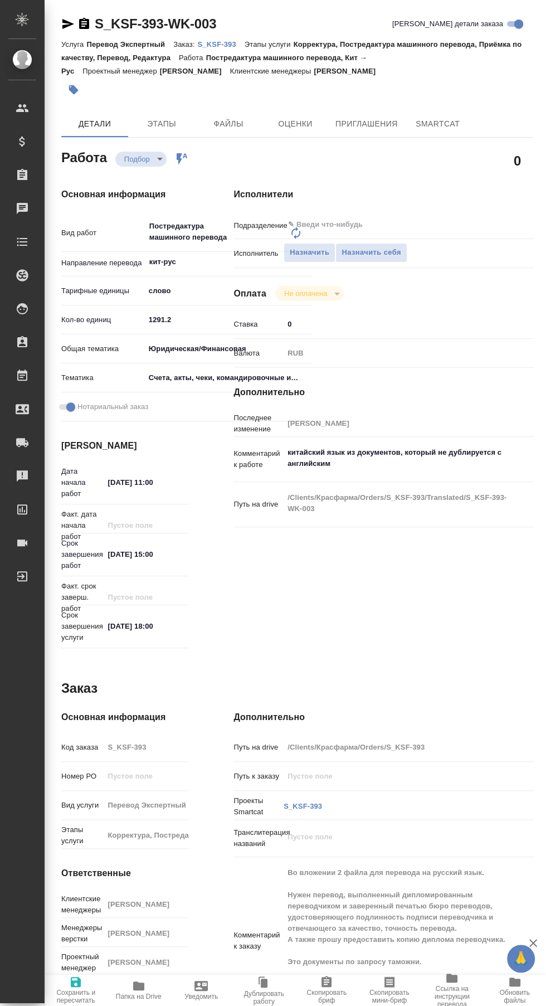
click at [143, 1000] on span "Папка на Drive" at bounding box center [139, 997] width 46 height 8
type textarea "x"
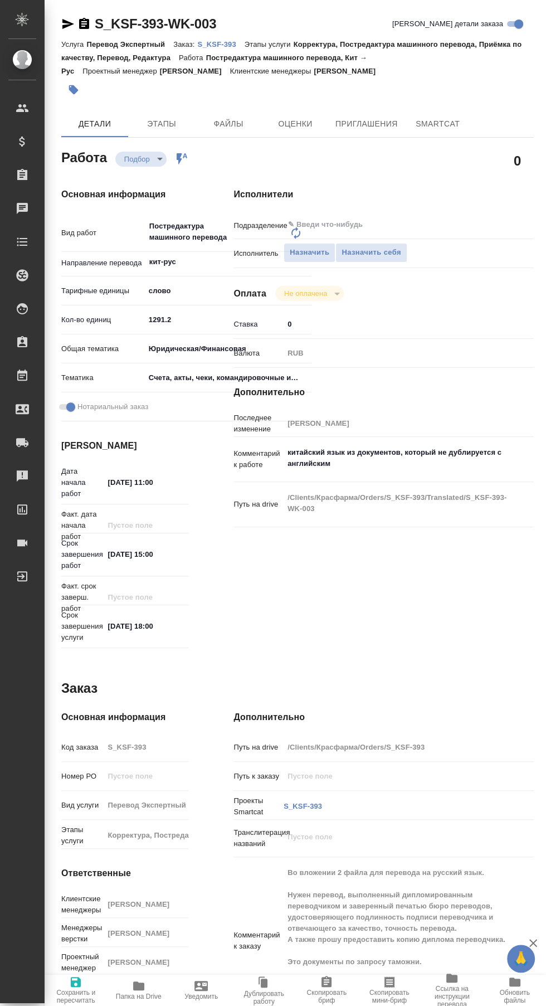
type textarea "x"
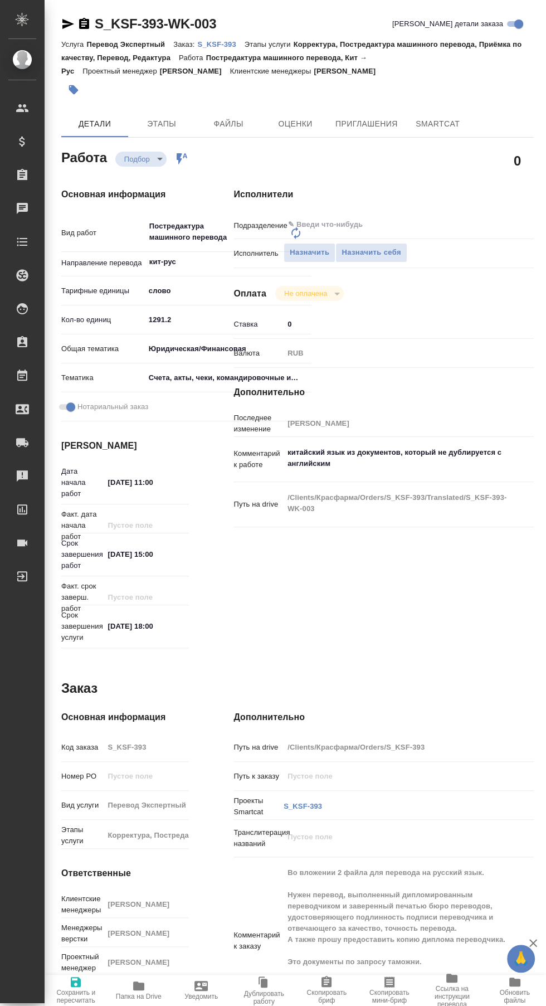
type textarea "x"
